Goal: Task Accomplishment & Management: Use online tool/utility

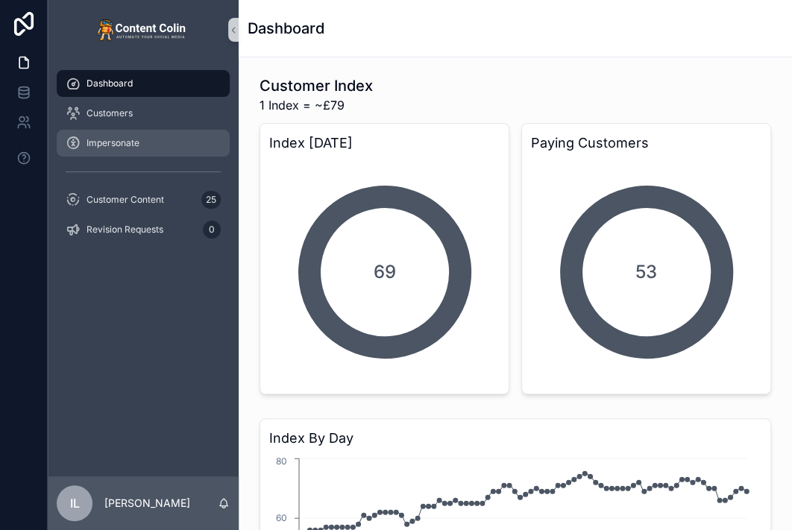
click at [137, 146] on span "Impersonate" at bounding box center [112, 143] width 53 height 12
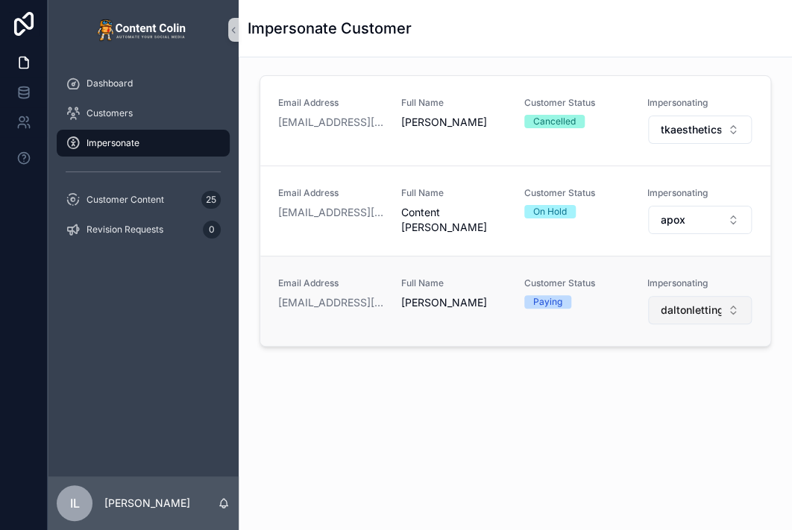
click at [701, 312] on span "daltonlettingspropertymanagement" at bounding box center [691, 310] width 60 height 15
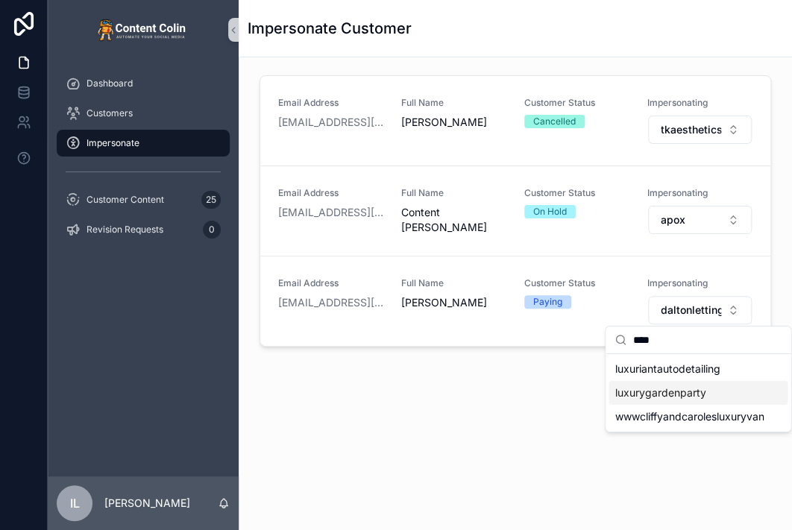
type input "****"
click at [659, 393] on span "luxurygardenparty" at bounding box center [659, 392] width 91 height 15
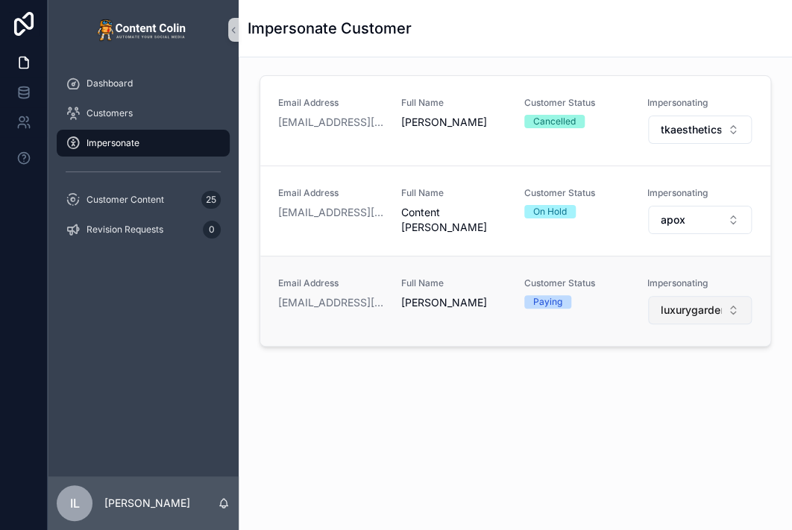
click at [683, 303] on span "luxurygardenparty" at bounding box center [691, 310] width 60 height 15
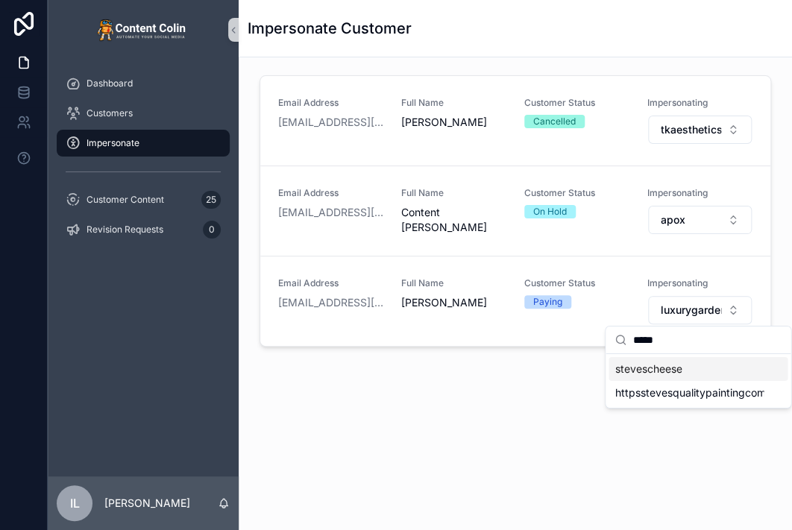
type input "*****"
click at [664, 375] on span "stevescheese" at bounding box center [647, 369] width 67 height 15
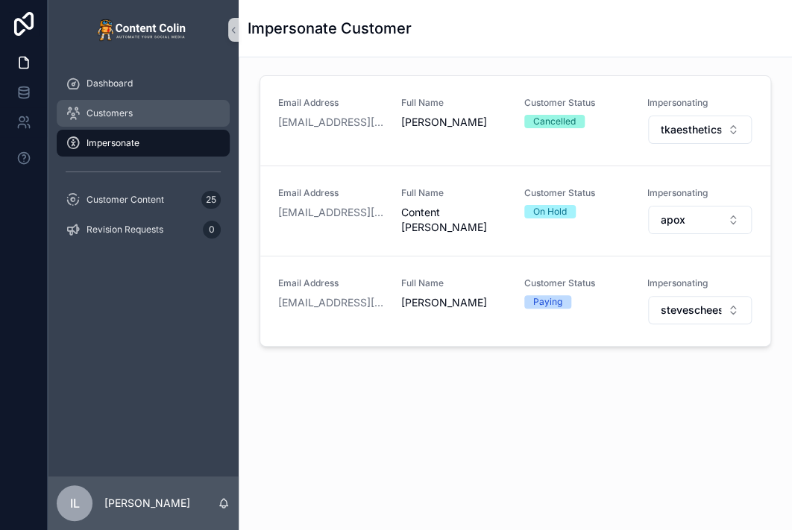
click at [125, 110] on span "Customers" at bounding box center [109, 113] width 46 height 12
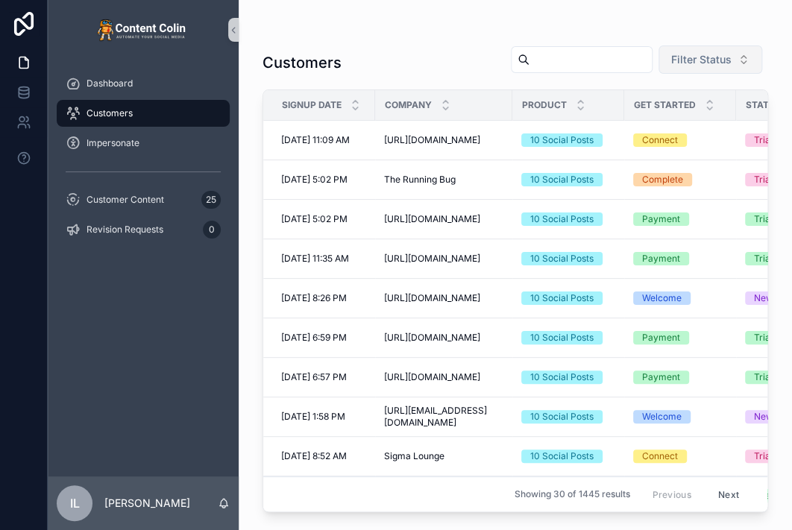
click at [686, 60] on span "Filter Status" at bounding box center [701, 59] width 60 height 15
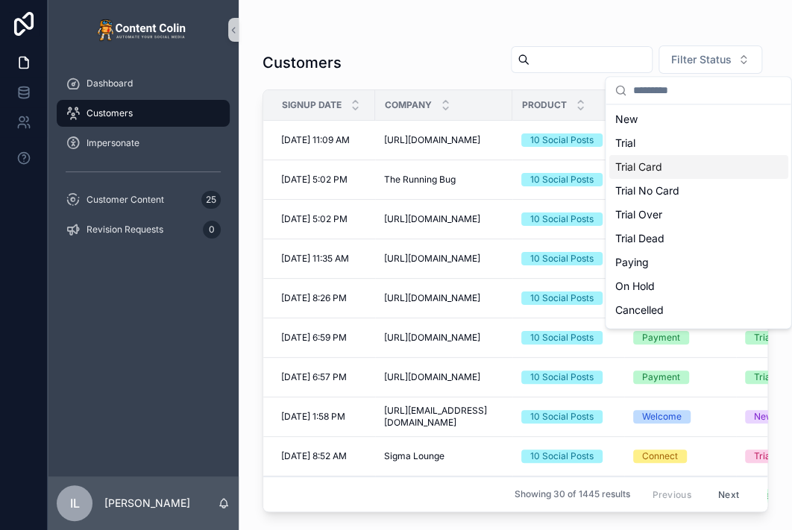
click at [672, 157] on div "Trial Card" at bounding box center [697, 167] width 179 height 24
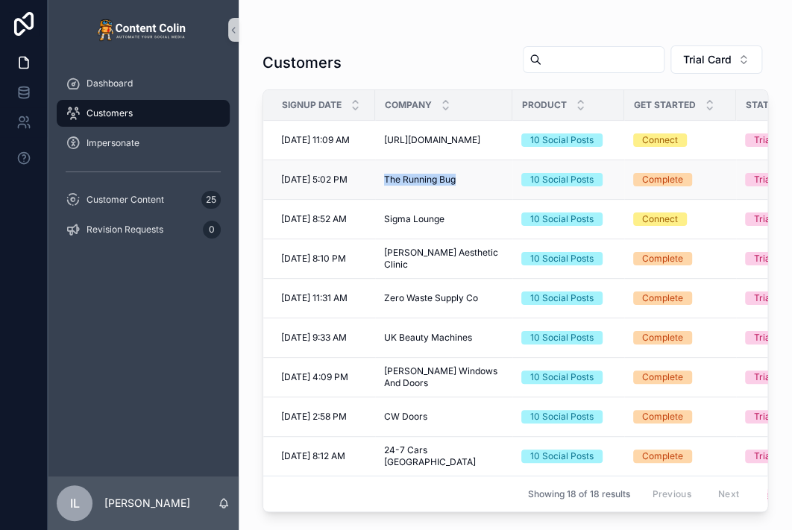
drag, startPoint x: 381, startPoint y: 177, endPoint x: 467, endPoint y: 176, distance: 85.8
click at [467, 176] on td "The Running Bug The Running Bug" at bounding box center [443, 180] width 137 height 40
click at [438, 139] on span "[URL][DOMAIN_NAME]" at bounding box center [432, 140] width 96 height 12
drag, startPoint x: 440, startPoint y: 130, endPoint x: 490, endPoint y: 158, distance: 57.4
click at [490, 158] on td "[URL][DOMAIN_NAME] [URL][DOMAIN_NAME]" at bounding box center [443, 141] width 137 height 40
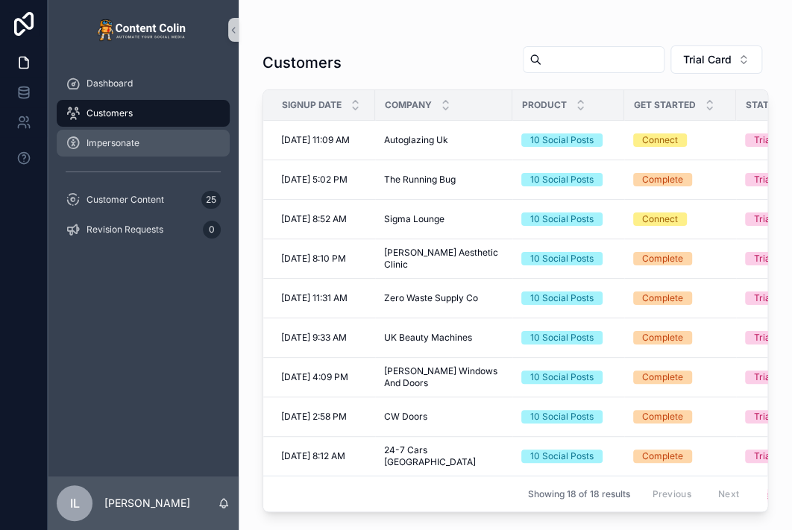
click at [138, 135] on div "Impersonate" at bounding box center [143, 143] width 155 height 24
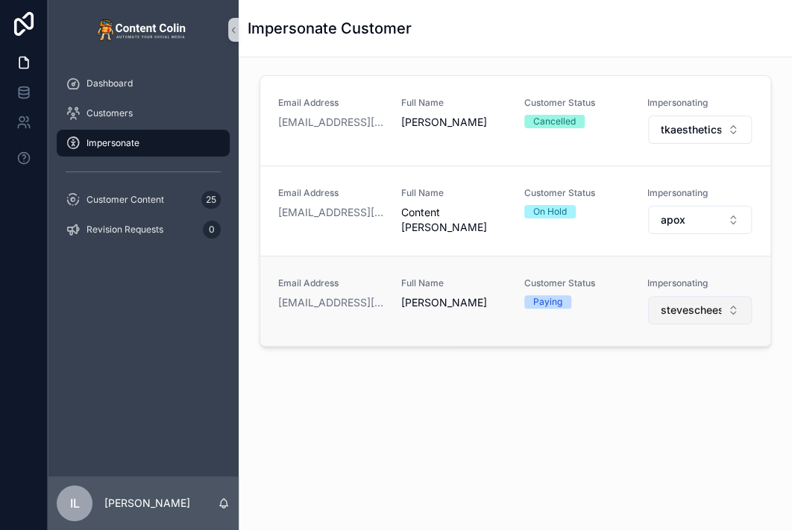
click at [682, 316] on button "stevescheese" at bounding box center [700, 310] width 104 height 28
type input "*******"
click at [708, 303] on span "therunningbug" at bounding box center [691, 310] width 60 height 15
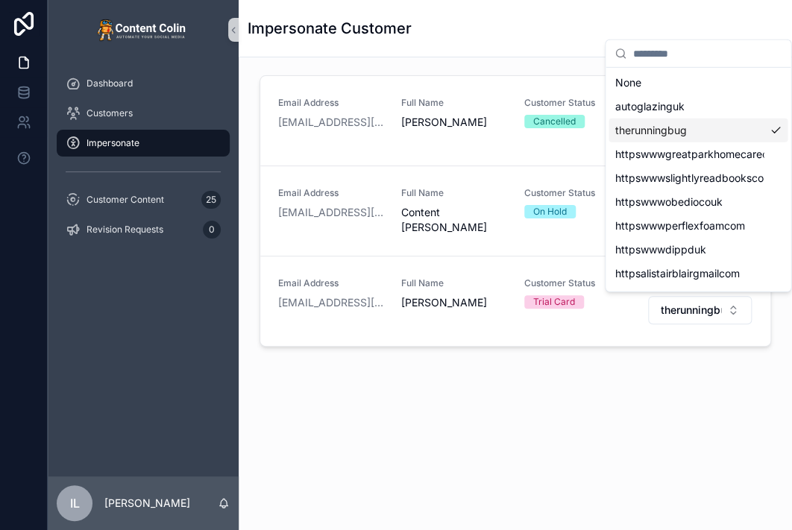
click at [681, 127] on span "therunningbug" at bounding box center [650, 130] width 72 height 15
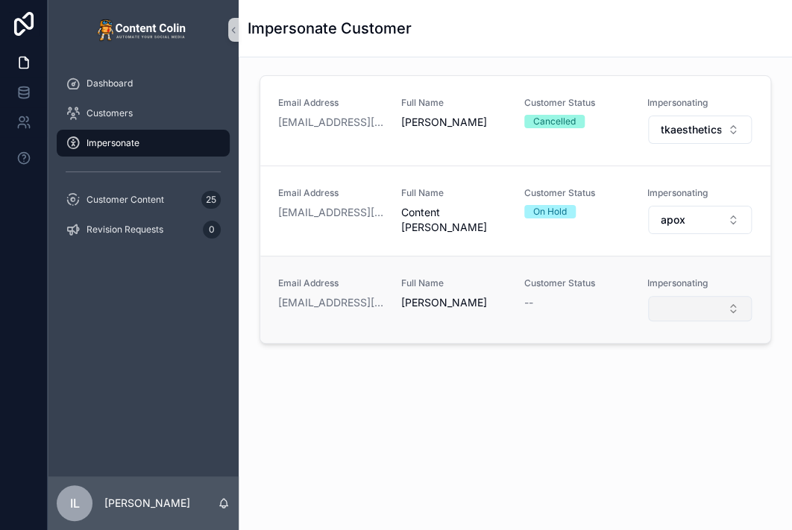
click at [671, 321] on div "Email Address [PERSON_NAME][EMAIL_ADDRESS][DOMAIN_NAME] Full Name [PERSON_NAME]…" at bounding box center [515, 299] width 510 height 87
click at [668, 309] on button "Select Button" at bounding box center [700, 308] width 104 height 25
click at [670, 335] on input "*******" at bounding box center [706, 337] width 149 height 27
type input "*******"
click at [668, 369] on span "therunningbug" at bounding box center [650, 366] width 72 height 15
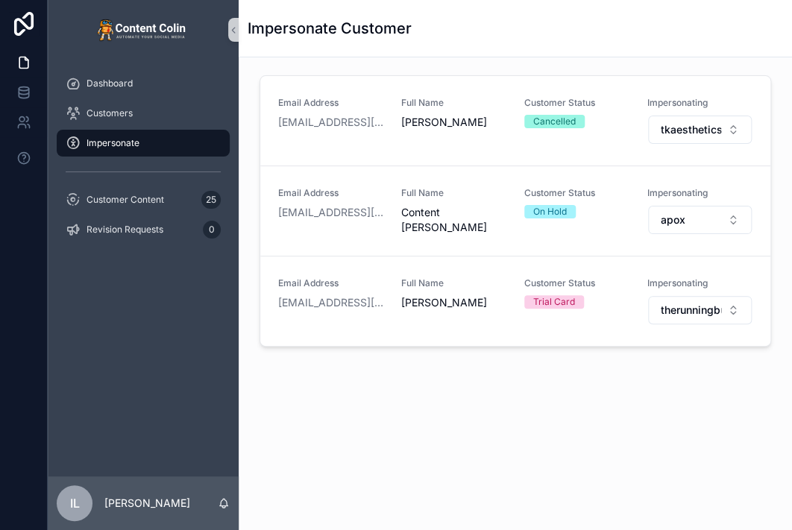
click at [715, 477] on div "Impersonate Customer Email Address [EMAIL_ADDRESS][DOMAIN_NAME] Full Name [PERS…" at bounding box center [515, 265] width 553 height 530
click at [114, 118] on span "Customers" at bounding box center [109, 113] width 46 height 12
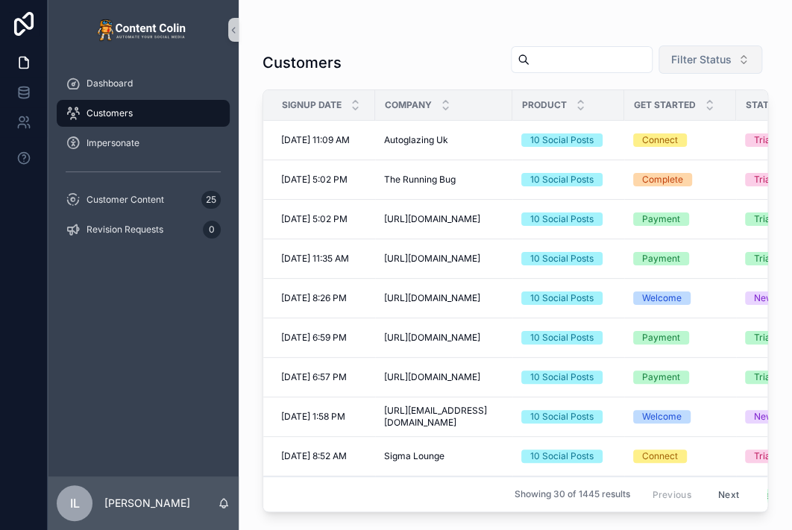
click at [716, 66] on span "Filter Status" at bounding box center [701, 59] width 60 height 15
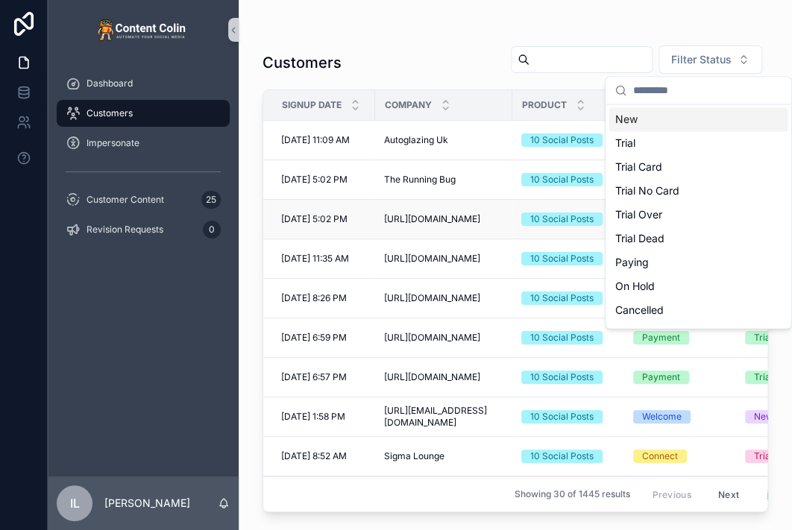
click at [431, 223] on span "[URL][DOMAIN_NAME]" at bounding box center [432, 219] width 96 height 12
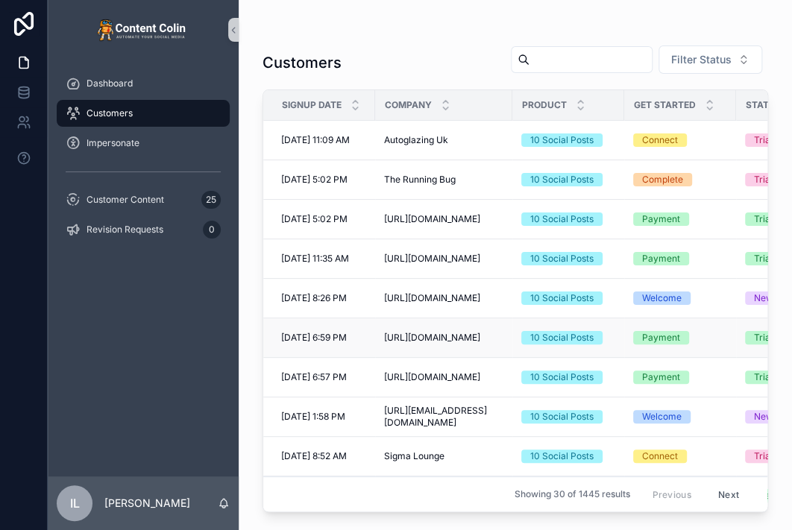
drag, startPoint x: 439, startPoint y: 327, endPoint x: 467, endPoint y: 345, distance: 33.5
click at [467, 344] on span "[URL][DOMAIN_NAME]" at bounding box center [432, 338] width 96 height 12
